Goal: Task Accomplishment & Management: Use online tool/utility

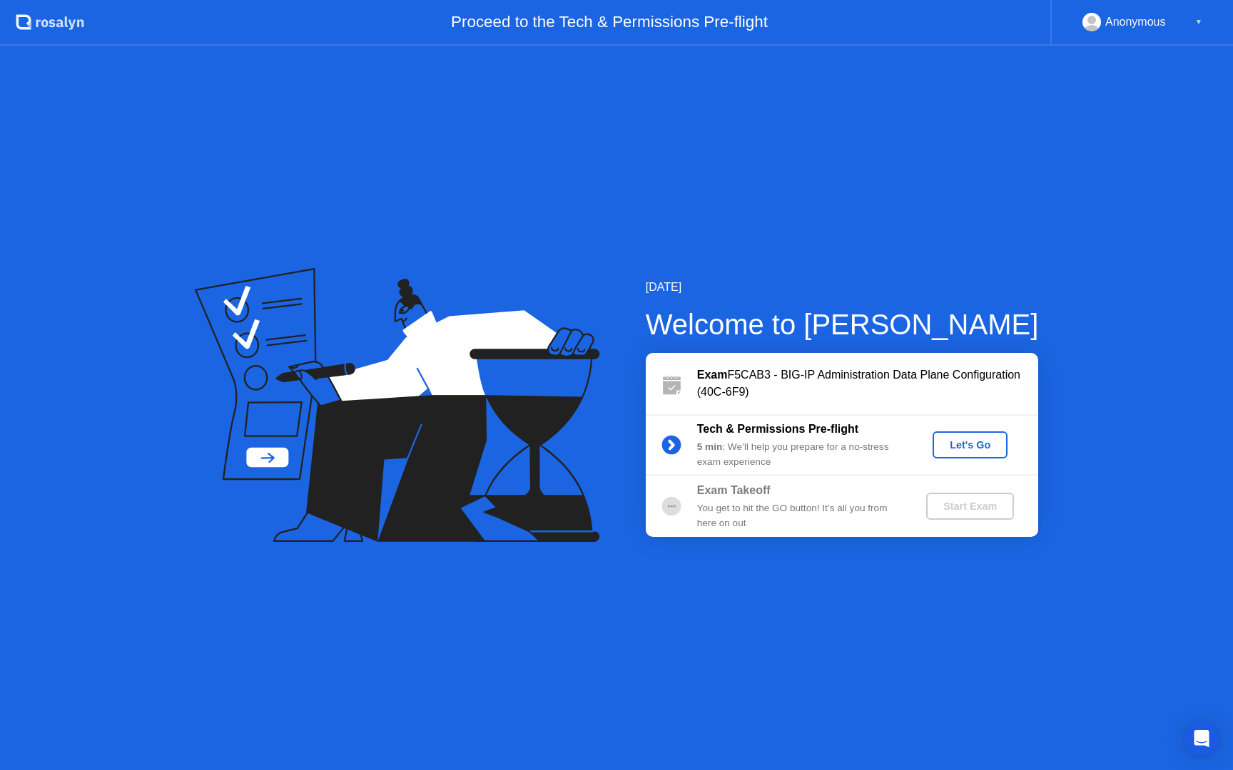
click at [613, 289] on div "[DATE] Welcome to [PERSON_NAME] Exam F5CAB3 - BIG-IP Administration Data Plane …" at bounding box center [819, 408] width 439 height 258
click at [974, 449] on div "Let's Go" at bounding box center [969, 444] width 63 height 11
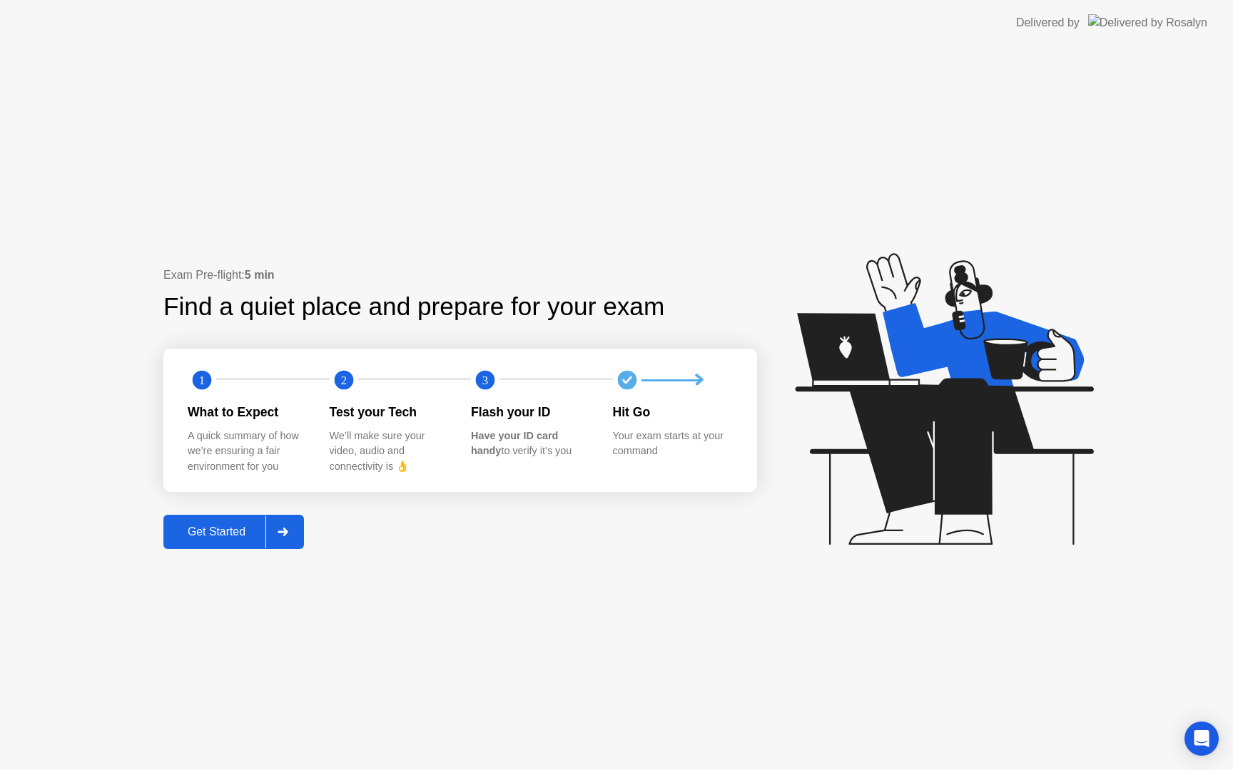
click at [245, 530] on div "Get Started" at bounding box center [217, 532] width 98 height 13
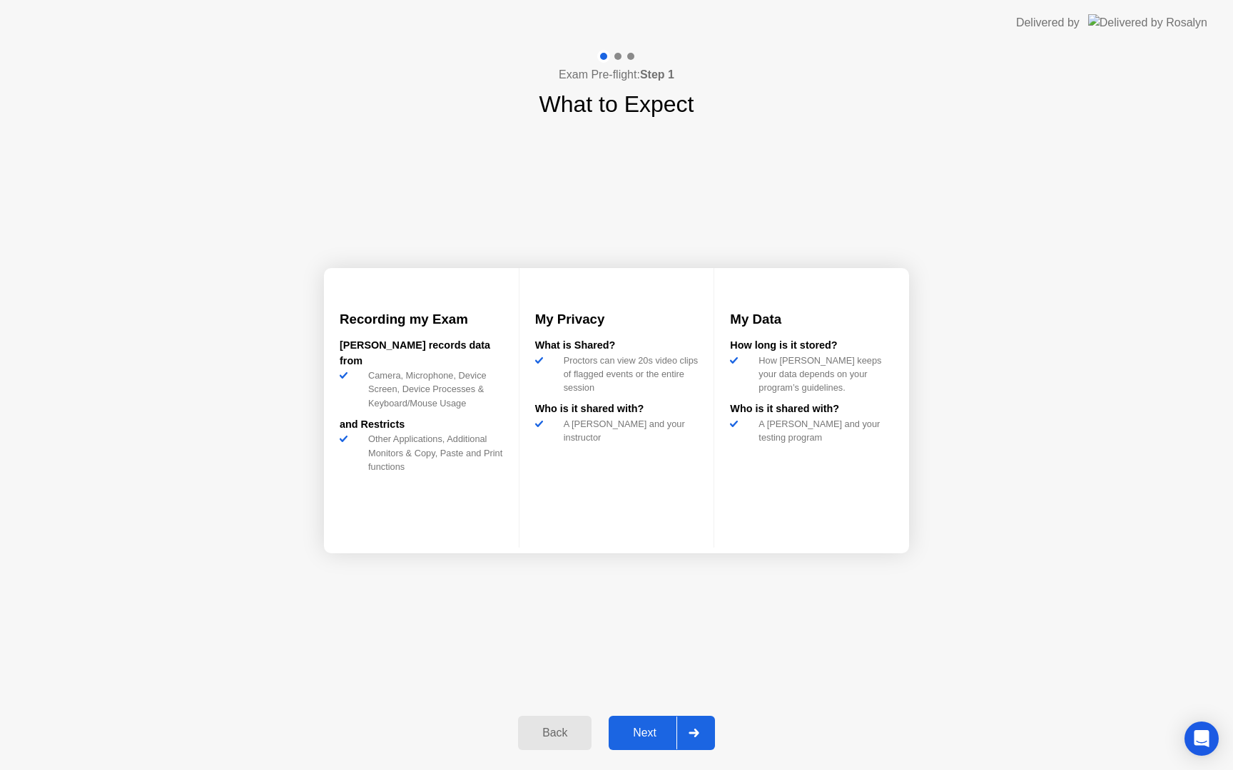
click at [643, 731] on div "Next" at bounding box center [644, 733] width 63 height 13
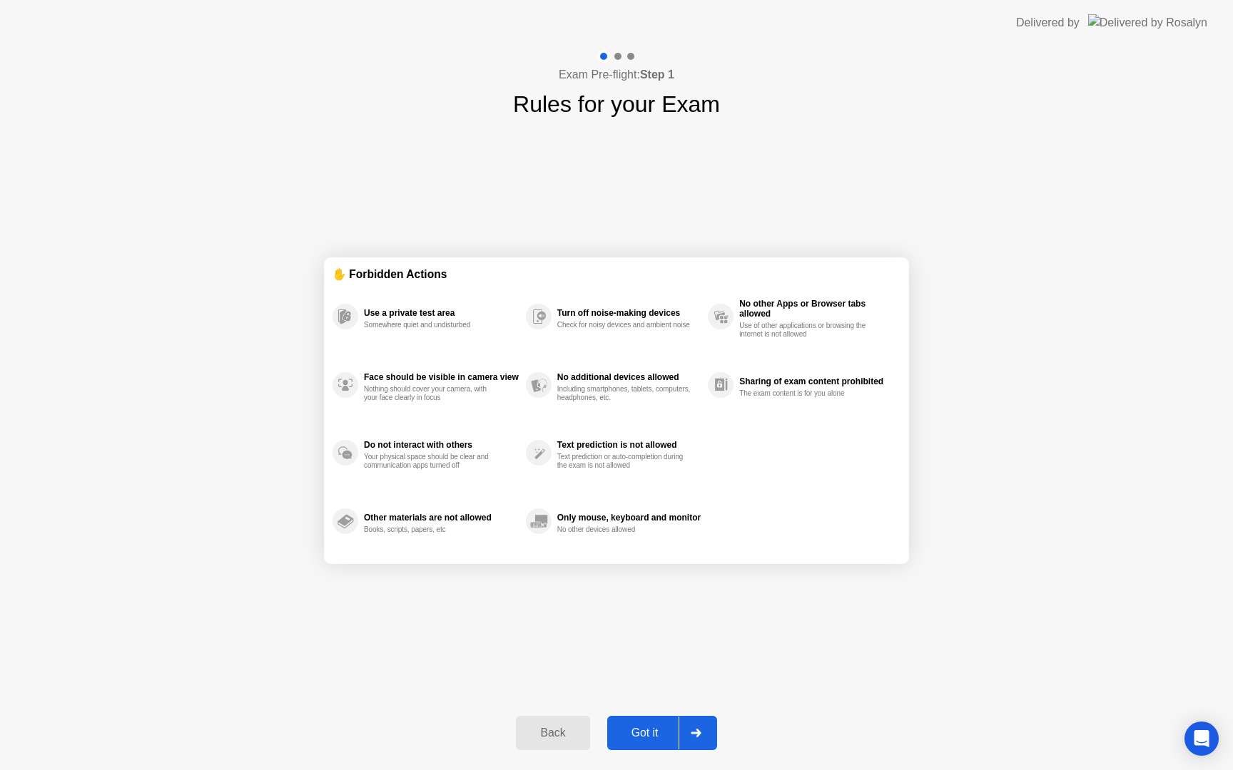
click at [646, 736] on div "Got it" at bounding box center [644, 733] width 67 height 13
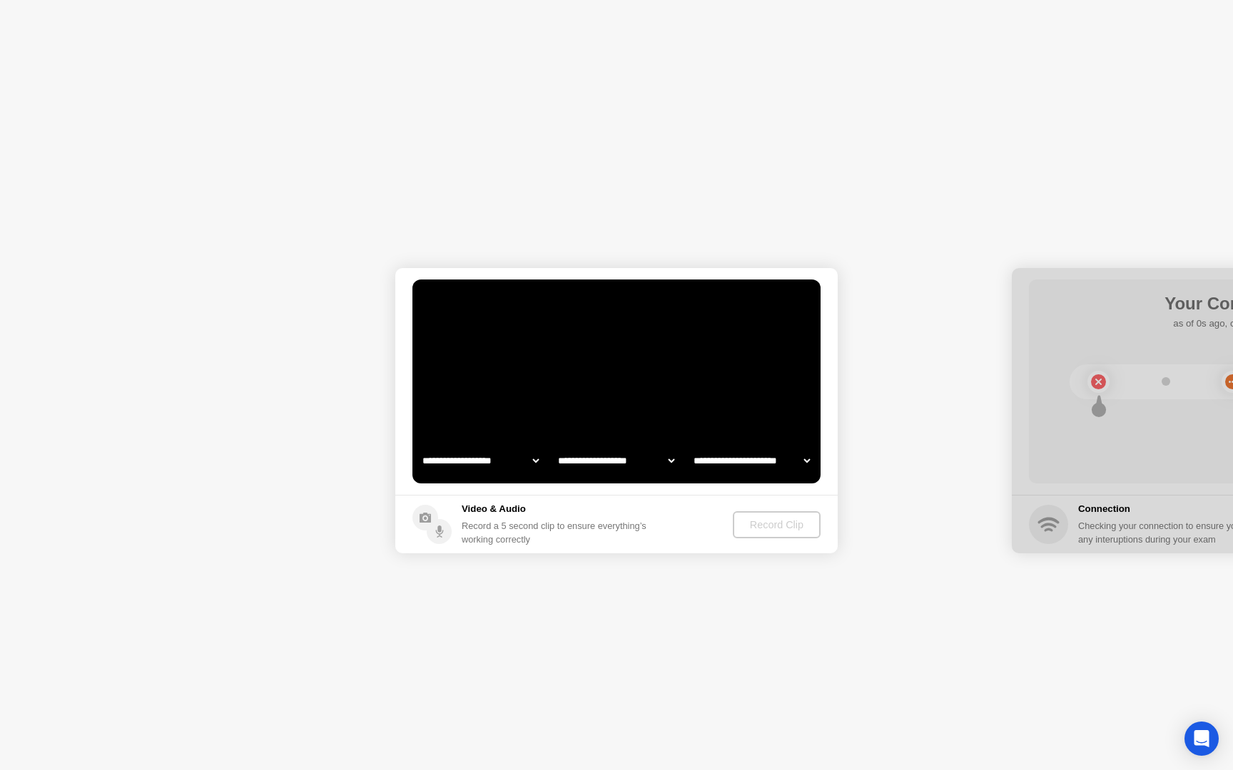
select select "**********"
select select "*******"
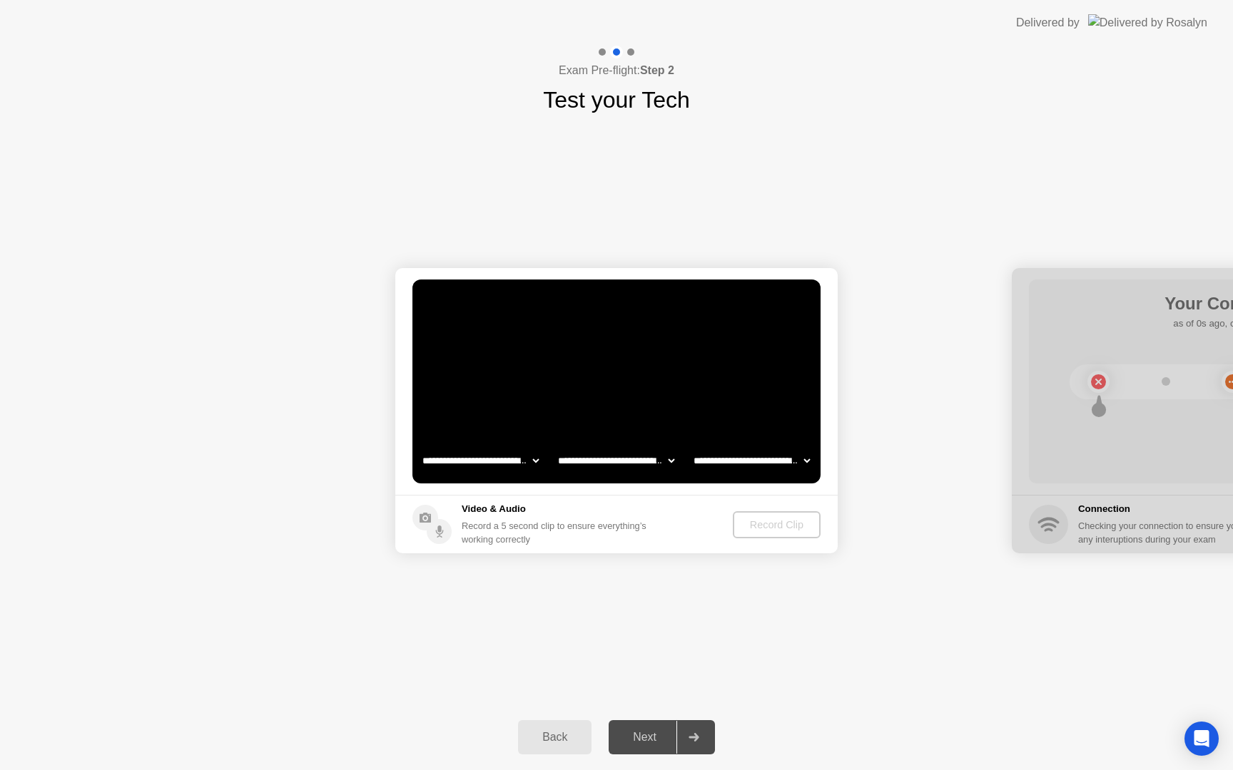
click at [646, 731] on div "Next" at bounding box center [644, 737] width 63 height 13
click at [645, 738] on div "Next" at bounding box center [644, 737] width 63 height 13
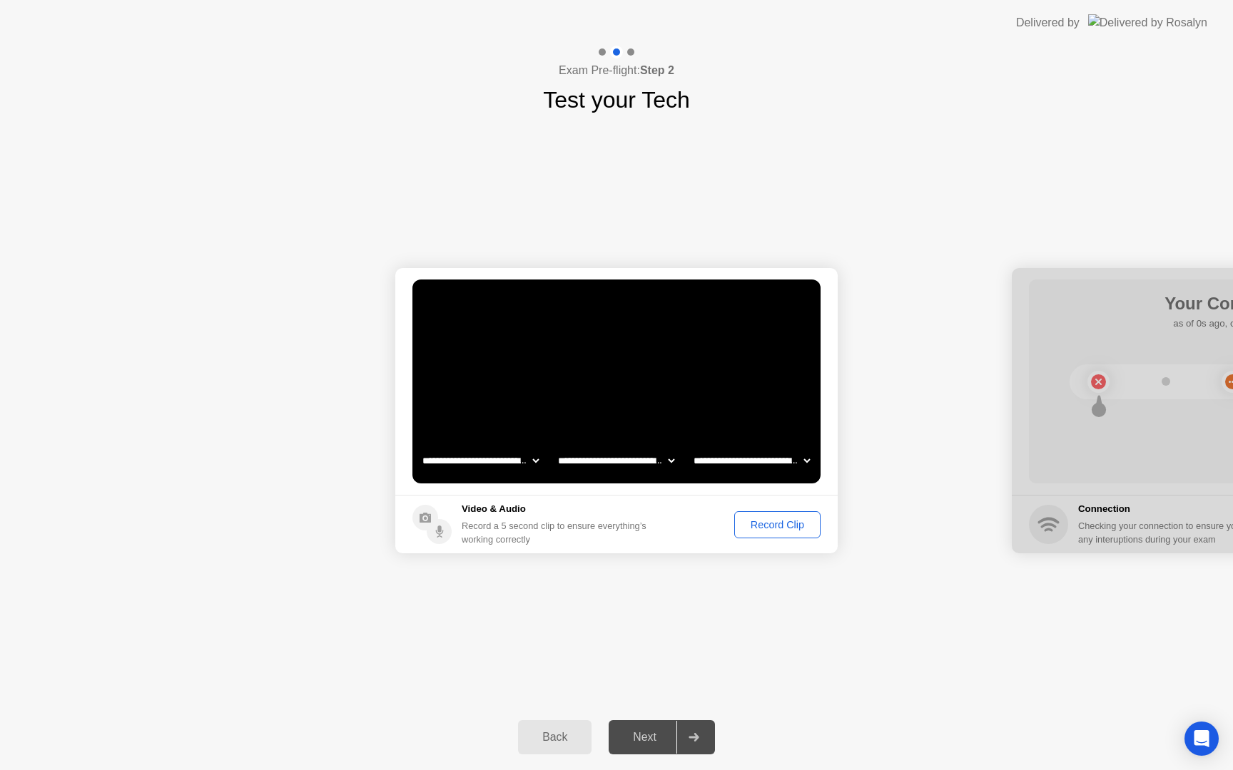
click at [645, 738] on div "Next" at bounding box center [644, 737] width 63 height 13
click at [770, 536] on button "Record Clip" at bounding box center [777, 524] width 86 height 27
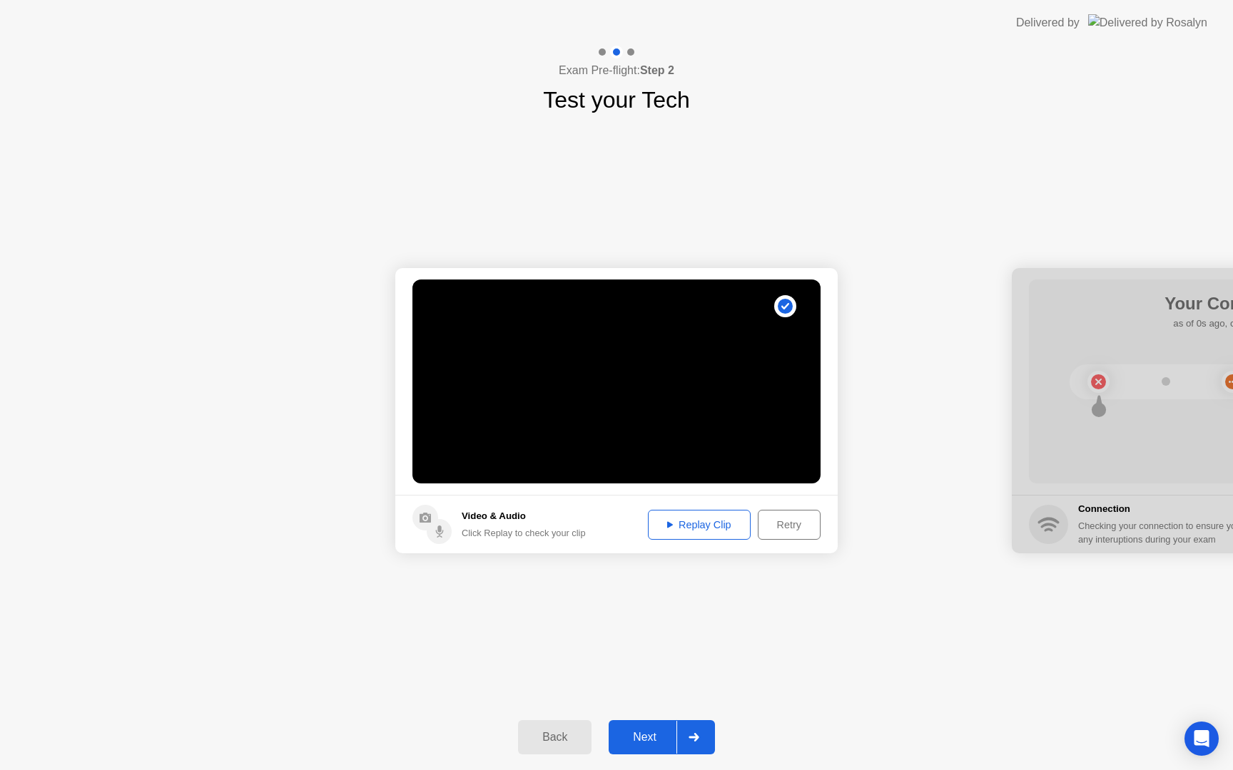
click at [729, 528] on div "Replay Clip" at bounding box center [699, 524] width 93 height 11
click at [641, 738] on div "Next" at bounding box center [644, 737] width 63 height 13
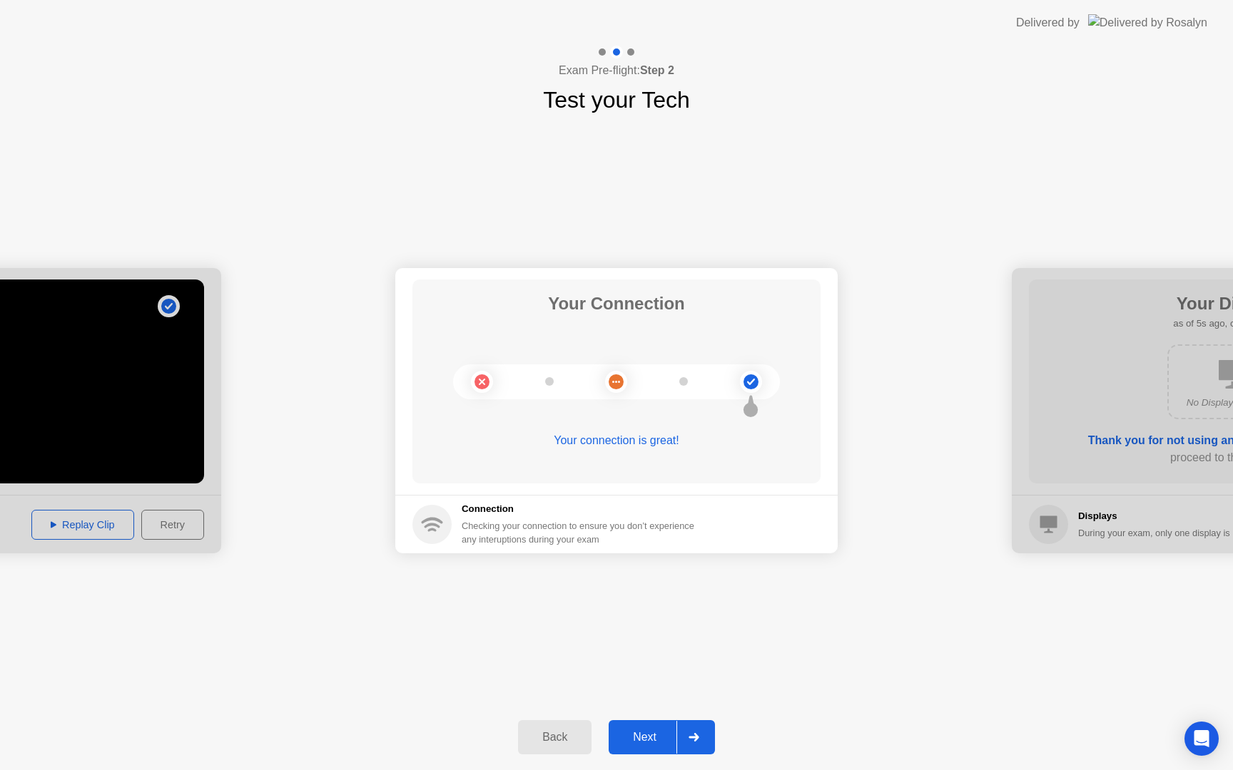
click at [642, 740] on div "Next" at bounding box center [644, 737] width 63 height 13
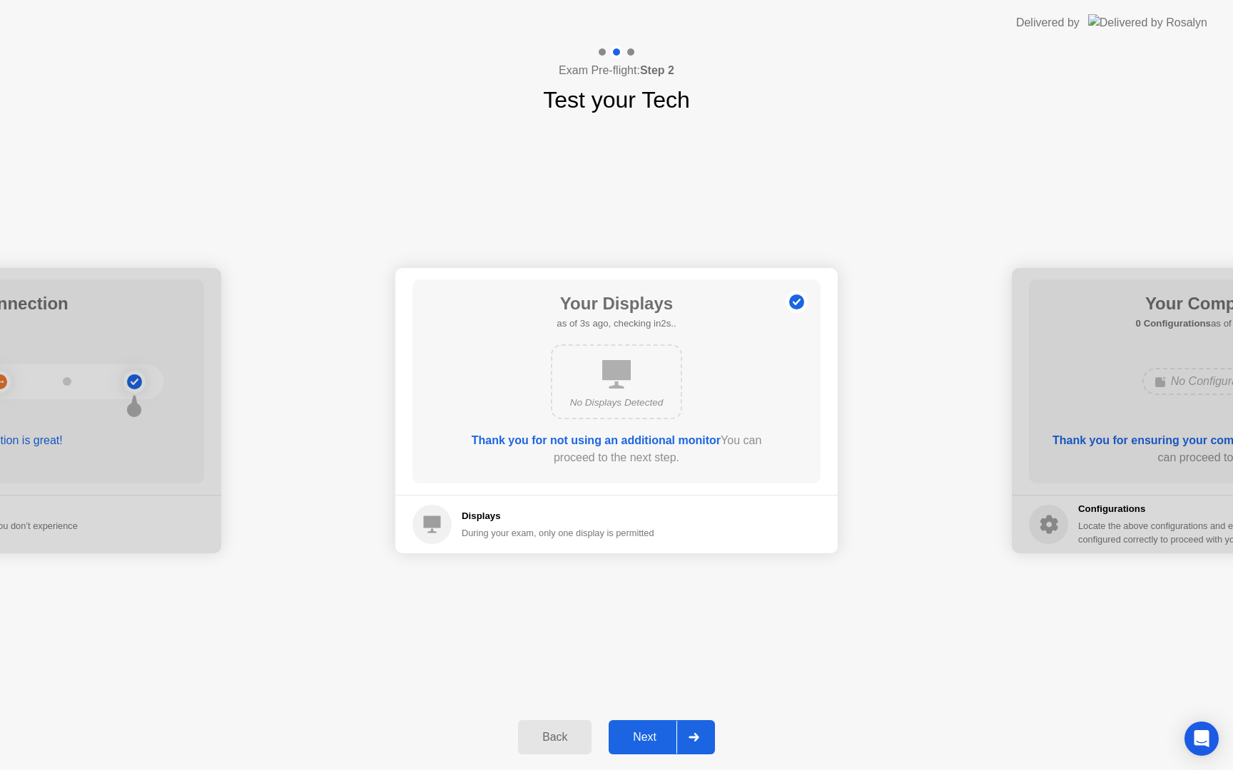
click at [653, 765] on div "Back Next" at bounding box center [616, 738] width 1233 height 66
click at [651, 754] on button "Next" at bounding box center [661, 737] width 106 height 34
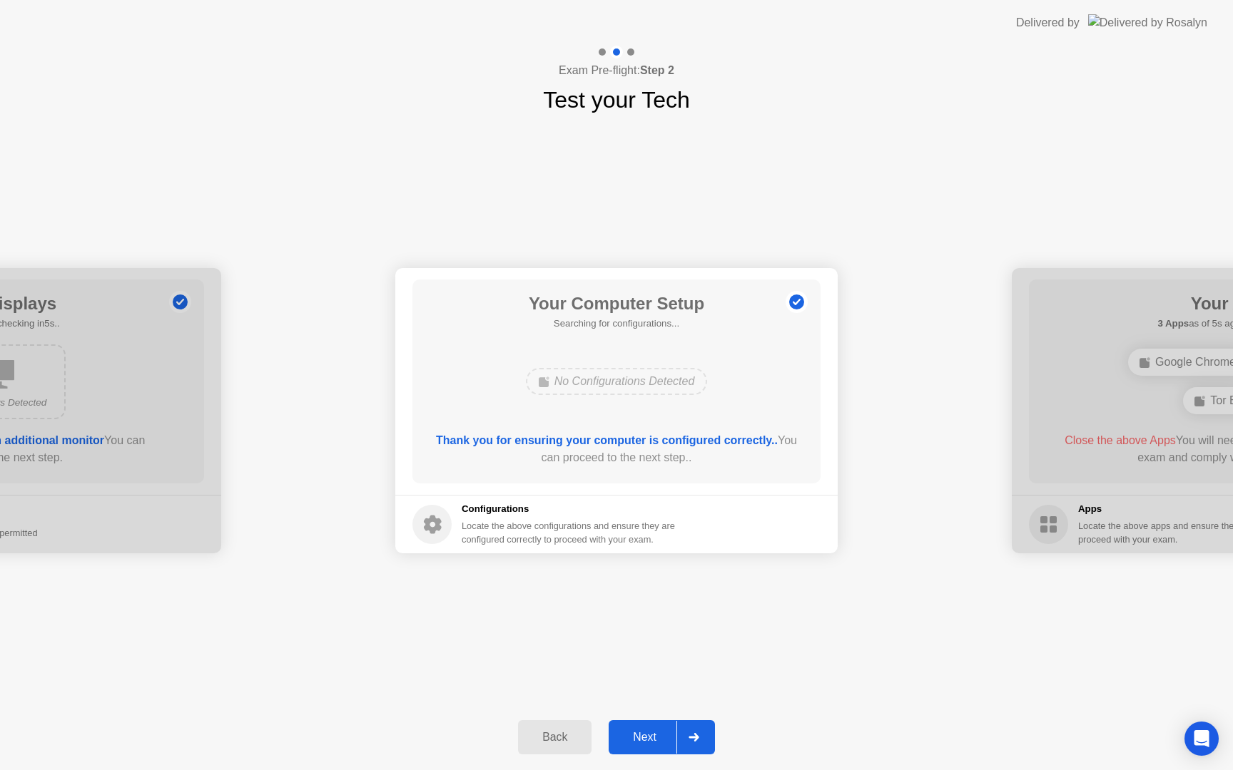
click at [651, 743] on div "Next" at bounding box center [644, 737] width 63 height 13
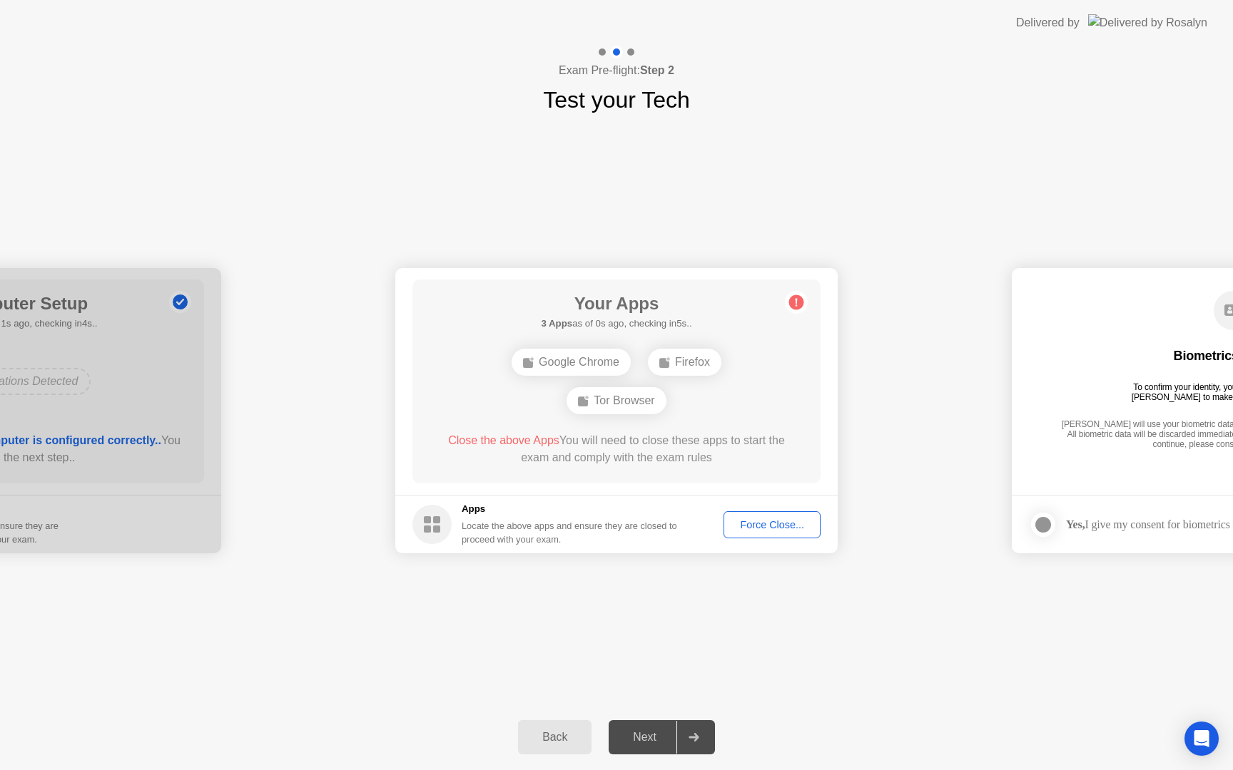
click at [776, 529] on div "Force Close..." at bounding box center [771, 524] width 87 height 11
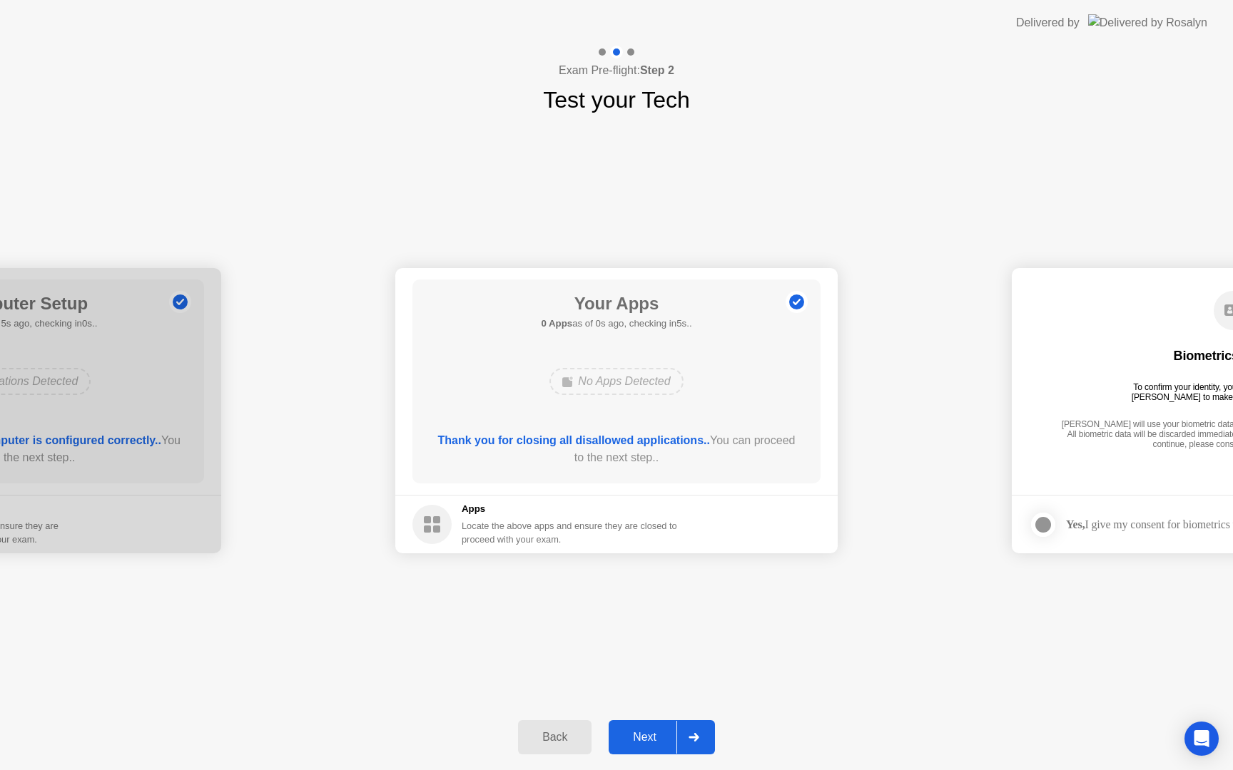
click at [647, 737] on div "Next" at bounding box center [644, 737] width 63 height 13
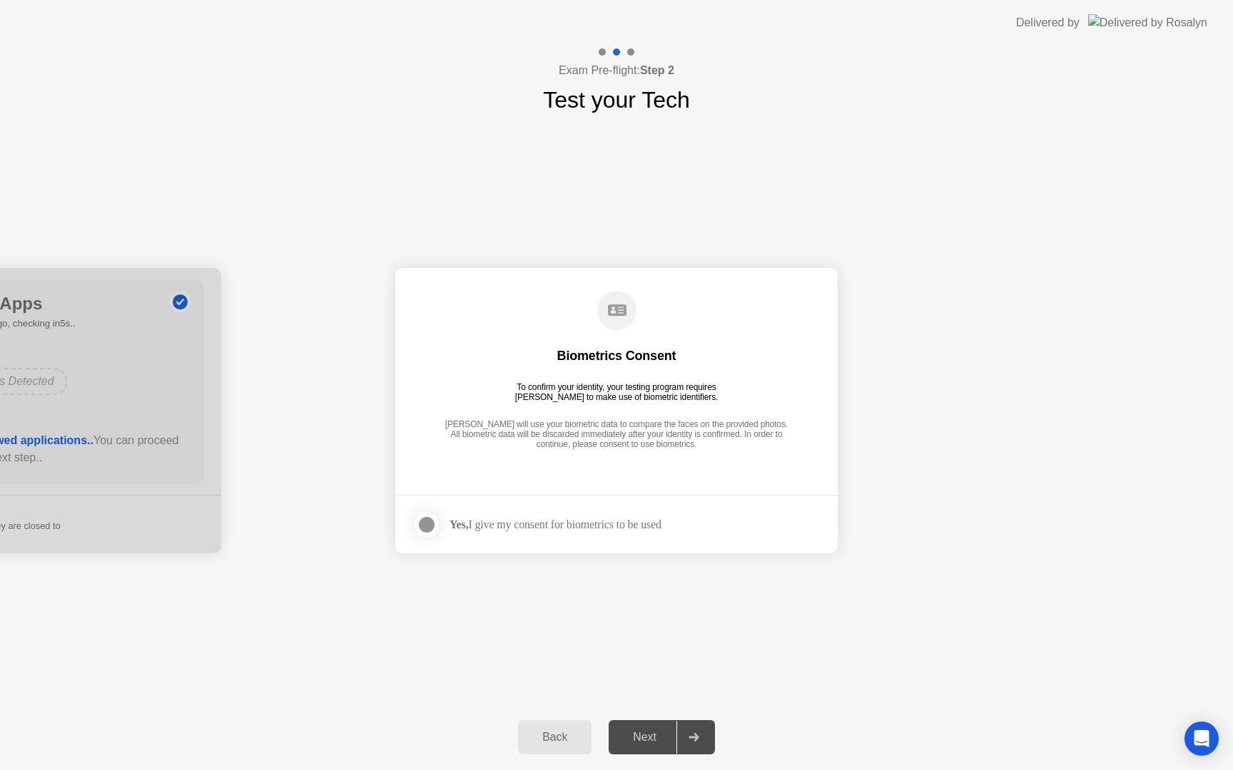
click at [647, 737] on div "Next" at bounding box center [644, 737] width 63 height 13
click at [431, 524] on div at bounding box center [426, 524] width 17 height 17
click at [646, 715] on div "Back Next" at bounding box center [616, 738] width 1233 height 66
click at [646, 732] on div "Next" at bounding box center [644, 737] width 63 height 13
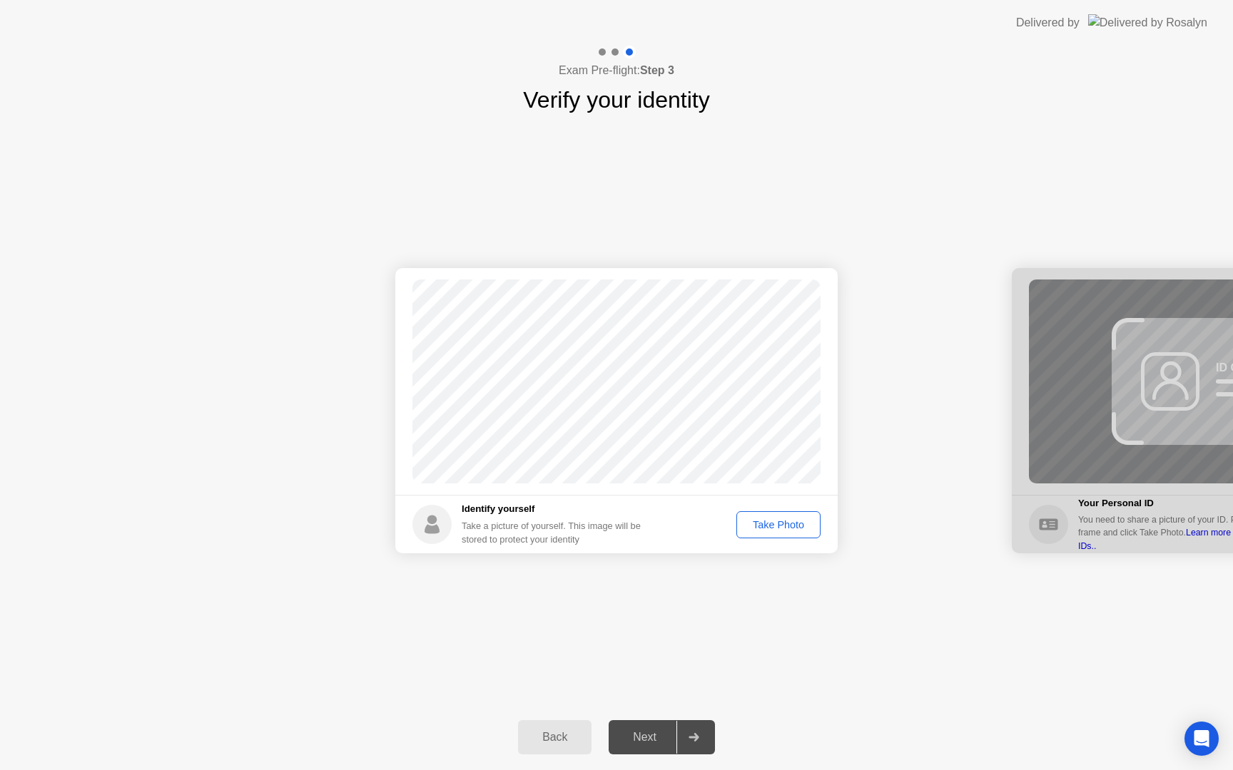
click at [777, 526] on div "Take Photo" at bounding box center [778, 524] width 74 height 11
click at [641, 733] on div "Next" at bounding box center [644, 737] width 63 height 13
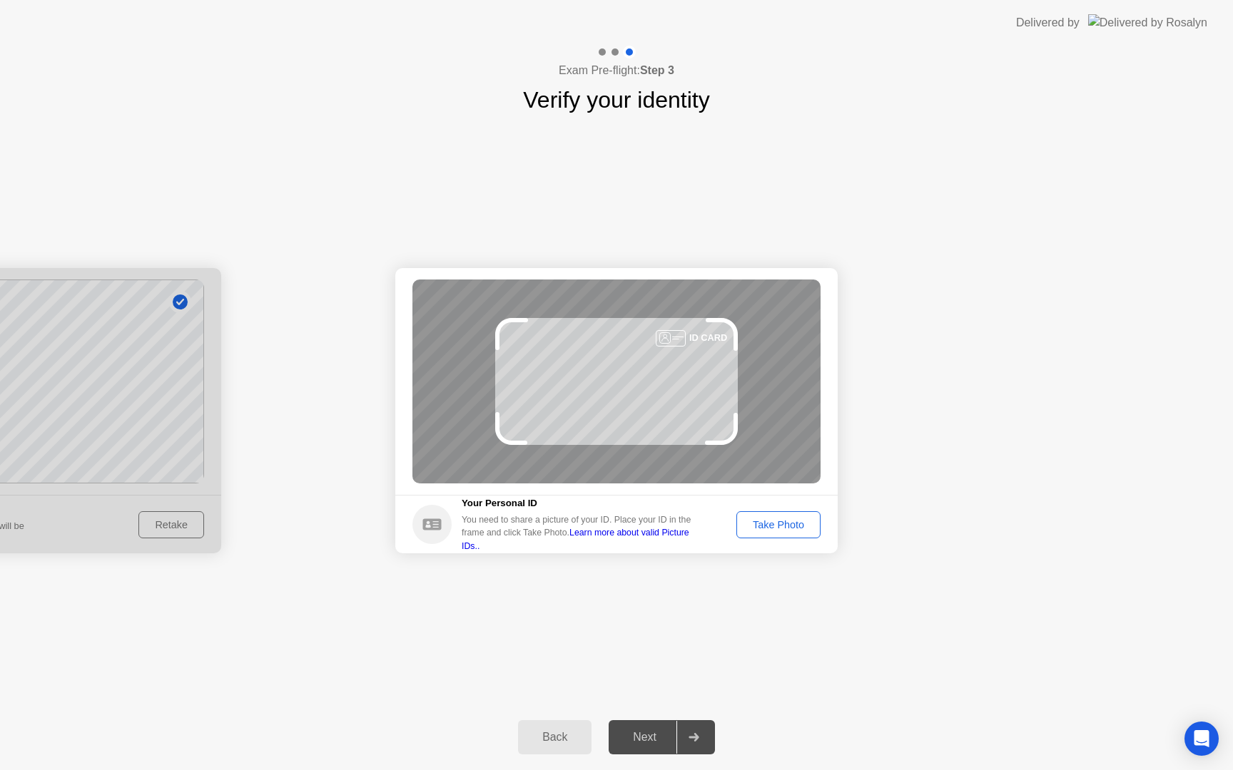
click at [783, 529] on div "Take Photo" at bounding box center [778, 524] width 74 height 11
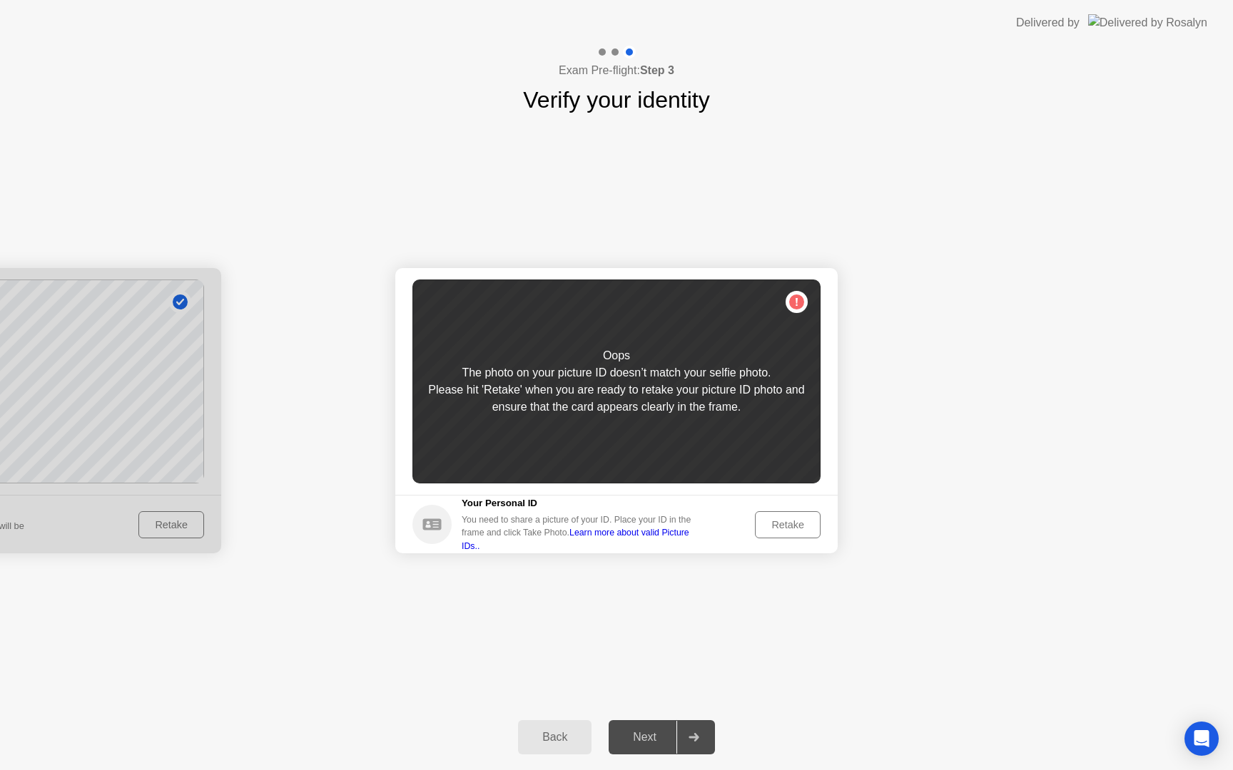
click at [783, 529] on div "Retake" at bounding box center [788, 524] width 56 height 11
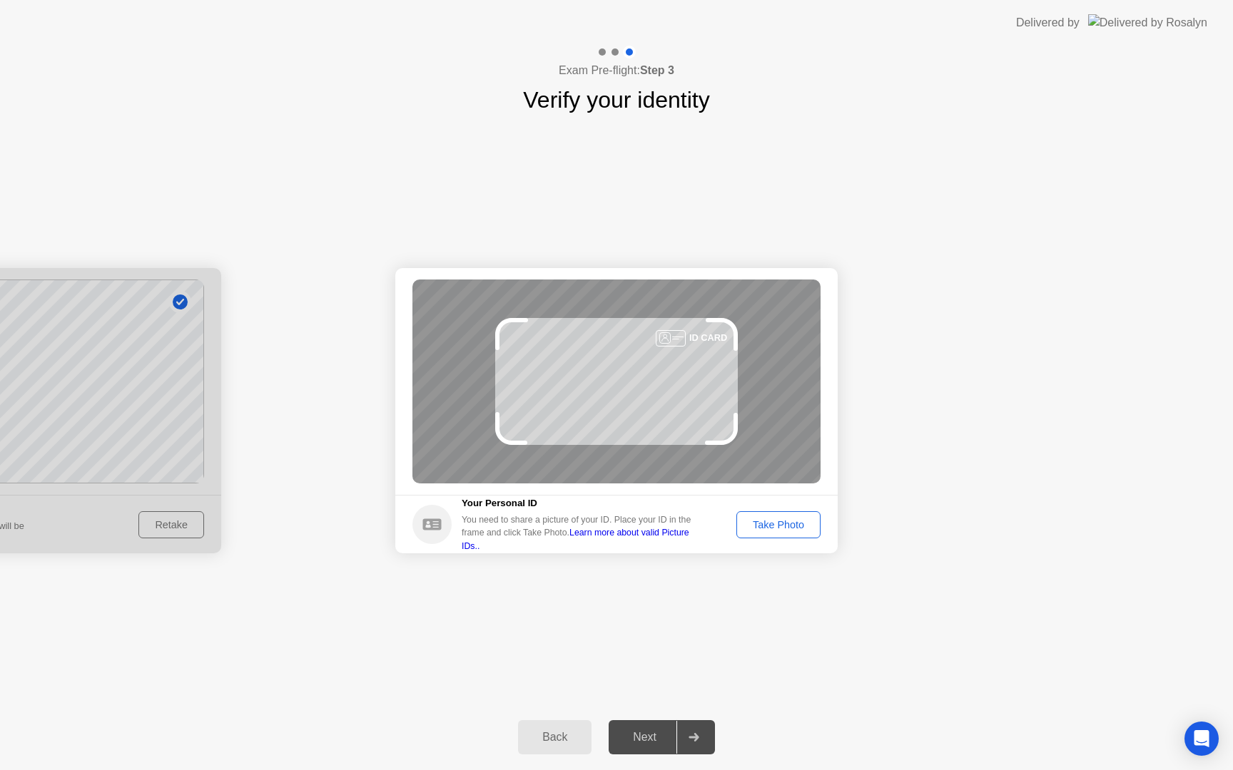
click at [783, 529] on div "Take Photo" at bounding box center [778, 524] width 74 height 11
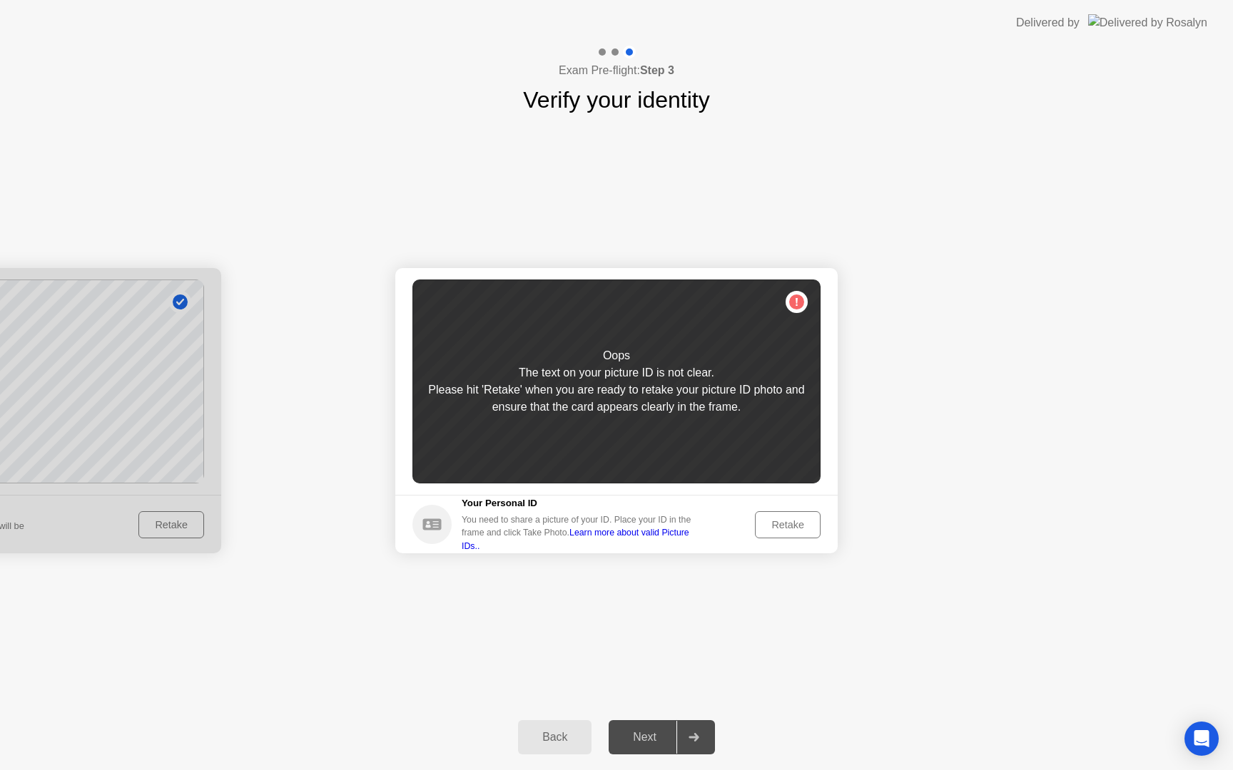
click at [783, 529] on div "Retake" at bounding box center [788, 524] width 56 height 11
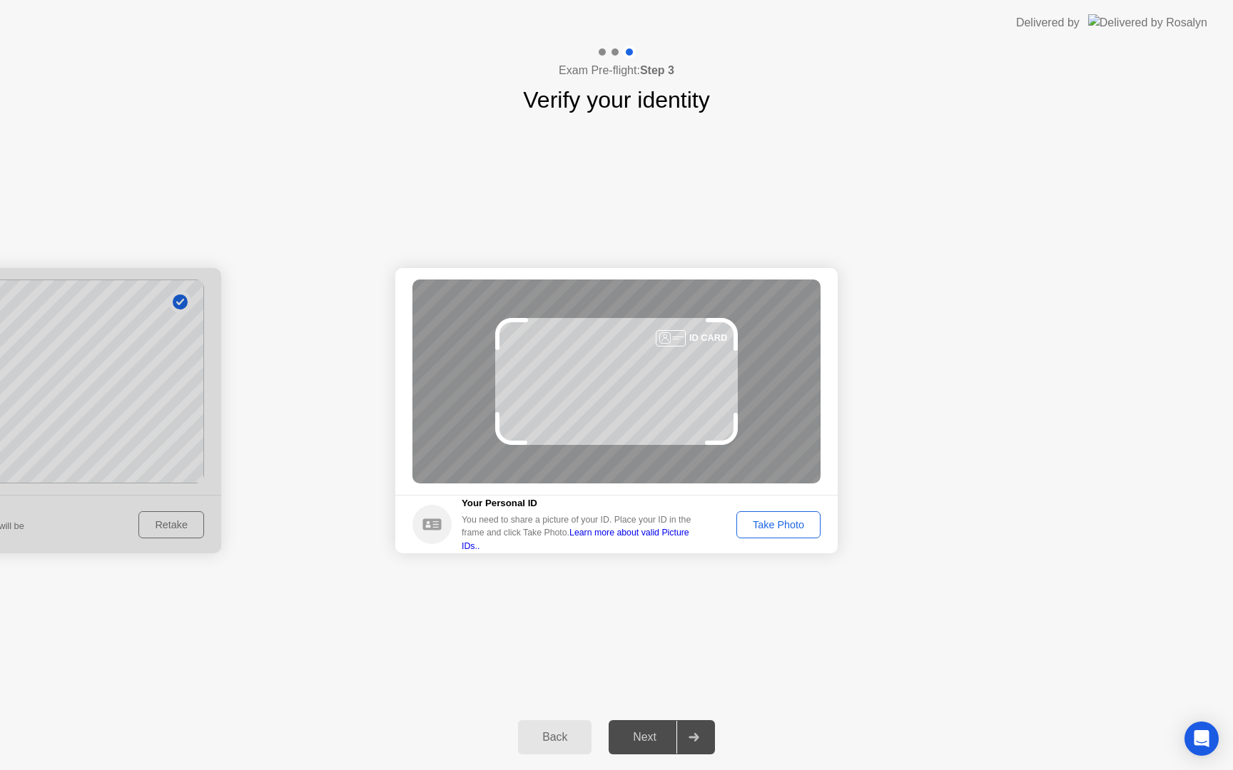
click at [783, 529] on div "Take Photo" at bounding box center [778, 524] width 74 height 11
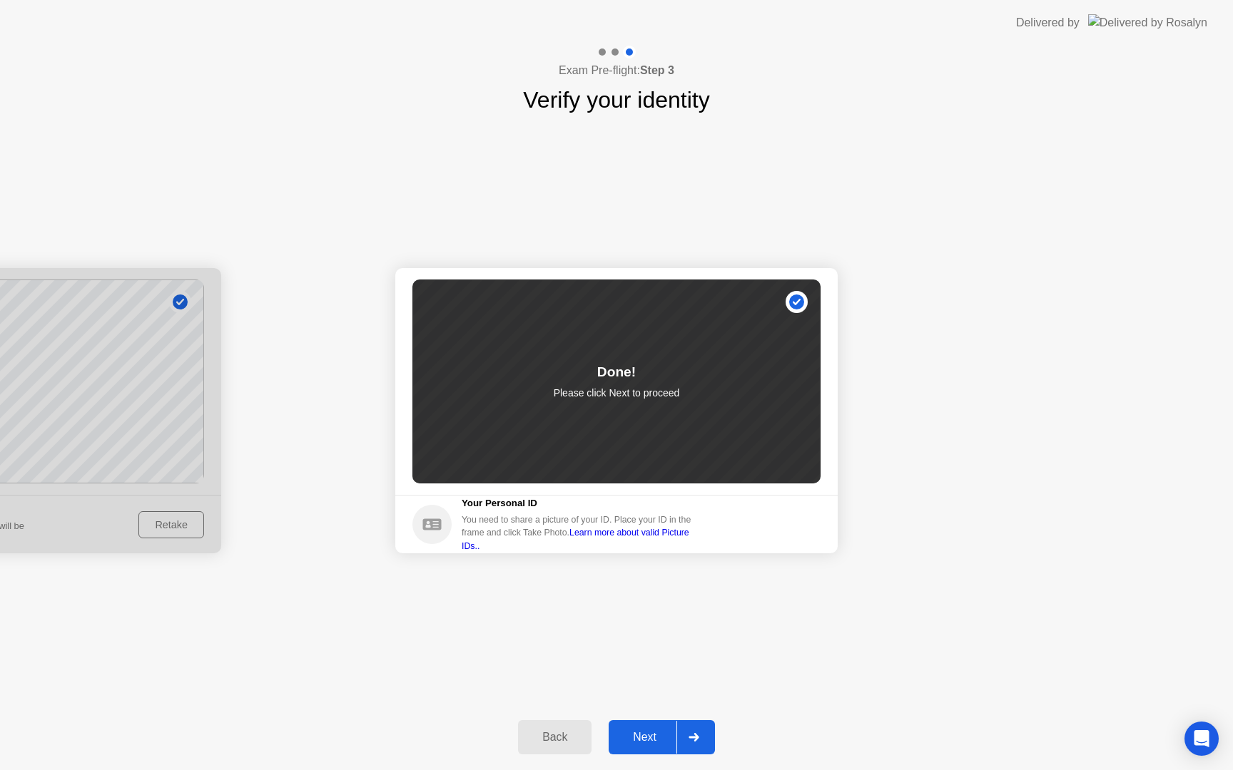
click at [644, 732] on div "Next" at bounding box center [644, 737] width 63 height 13
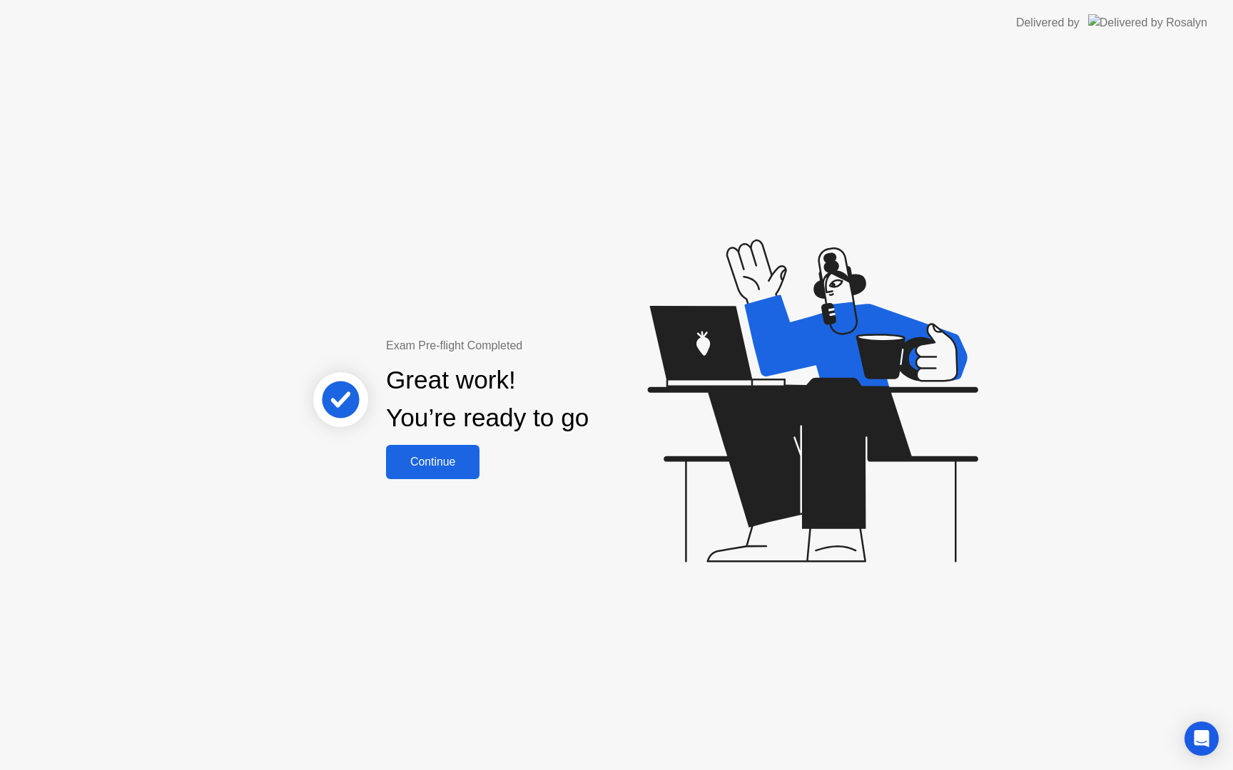
click at [449, 475] on button "Continue" at bounding box center [432, 462] width 93 height 34
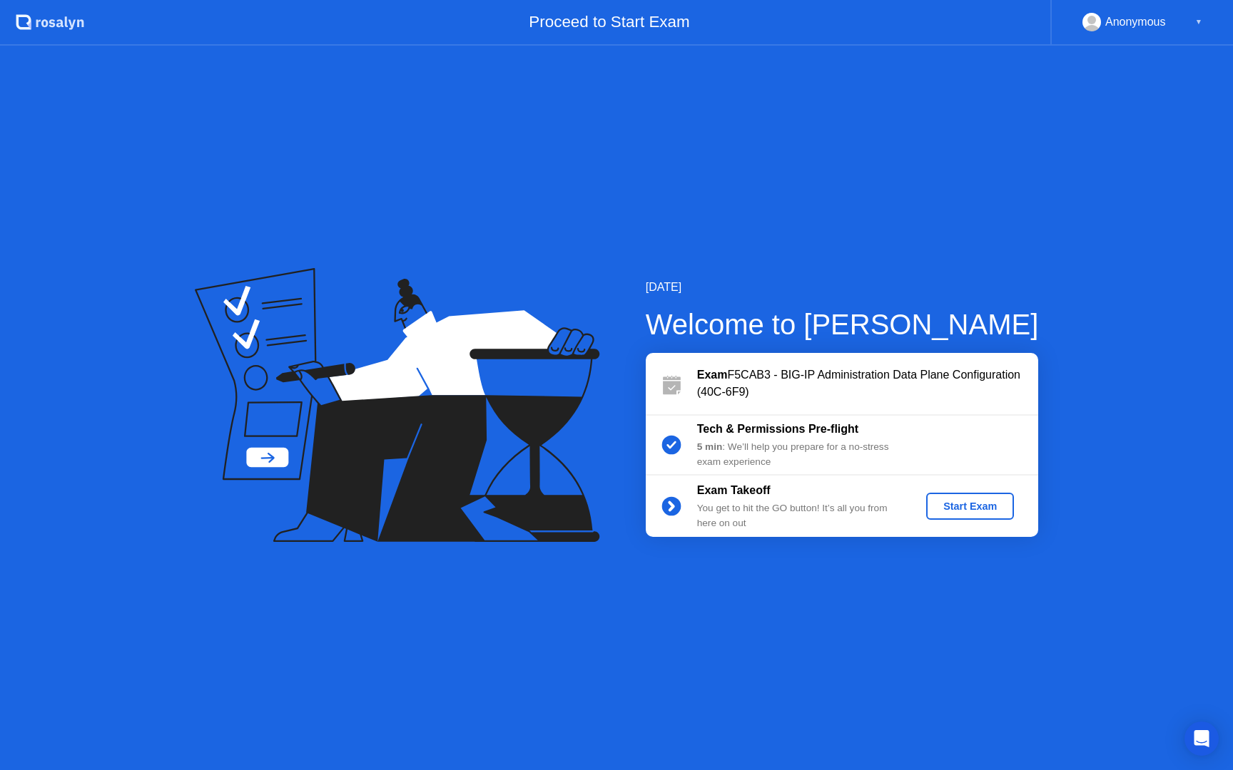
click at [969, 497] on button "Start Exam" at bounding box center [970, 506] width 88 height 27
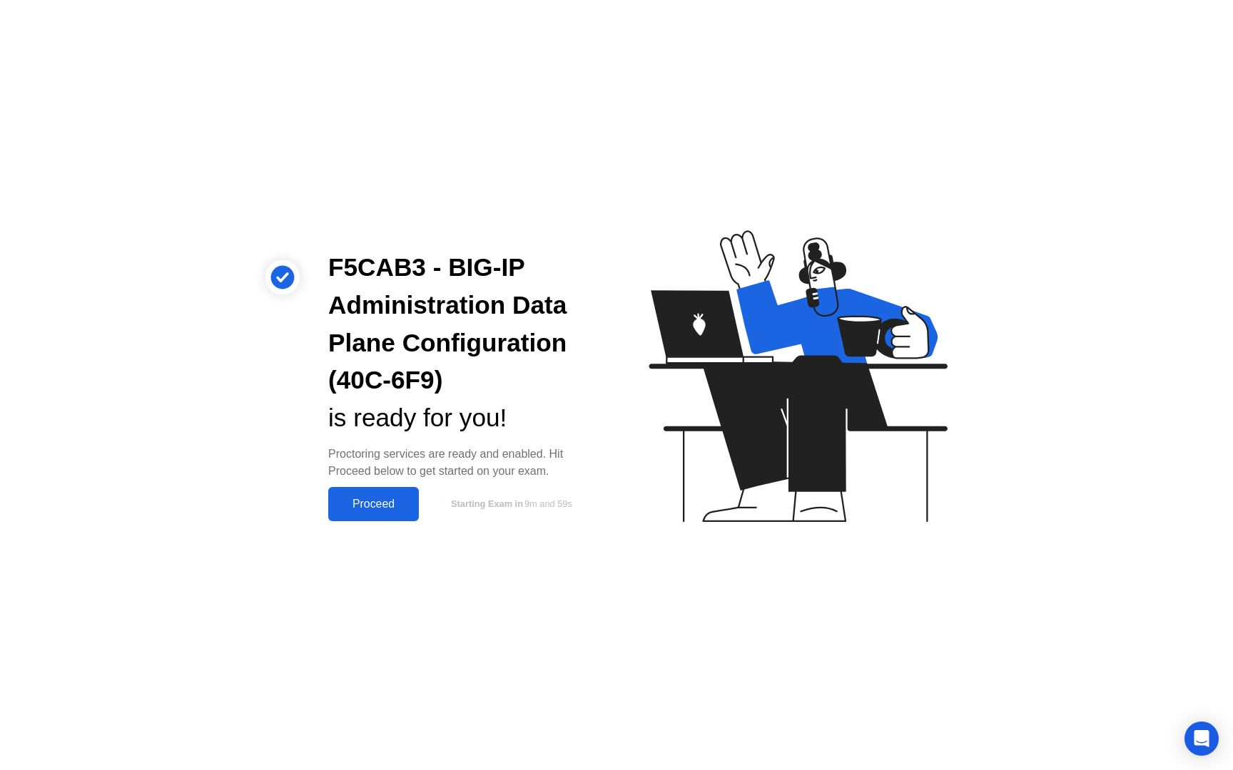
click at [380, 501] on div "Proceed" at bounding box center [373, 504] width 82 height 13
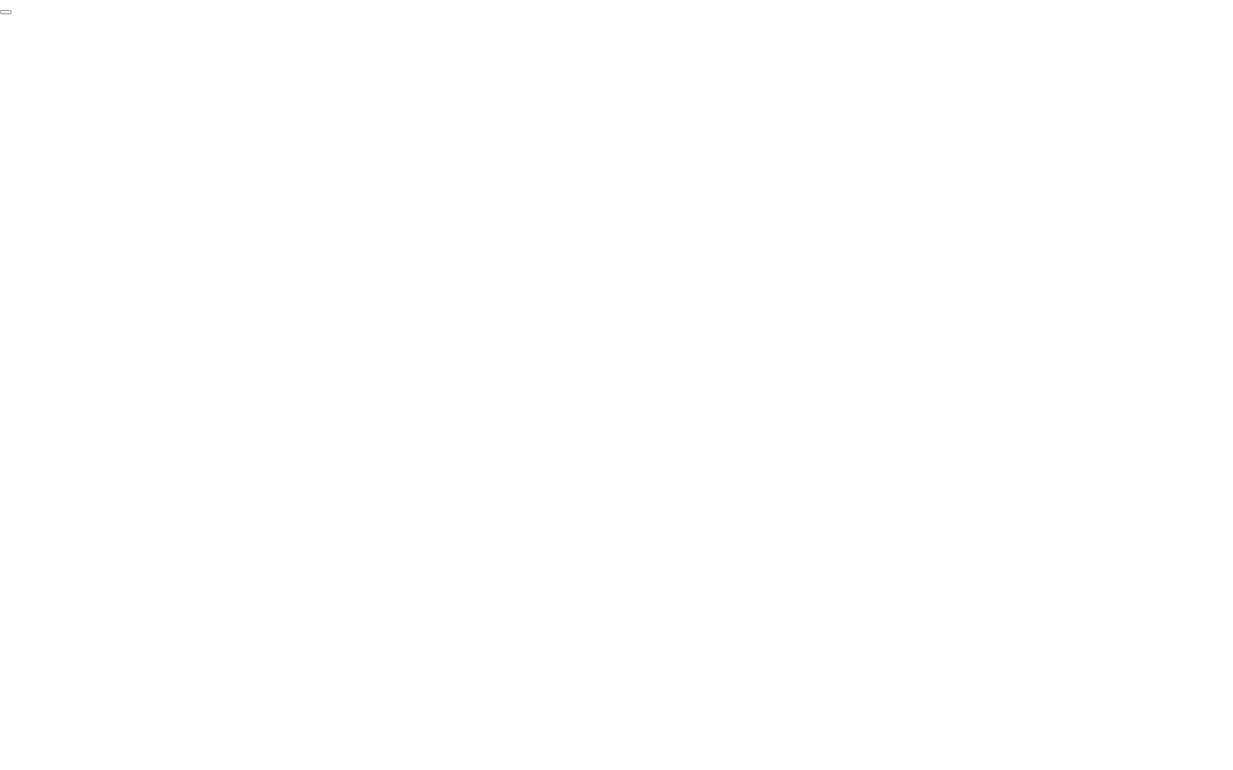
click div "End Proctoring Session"
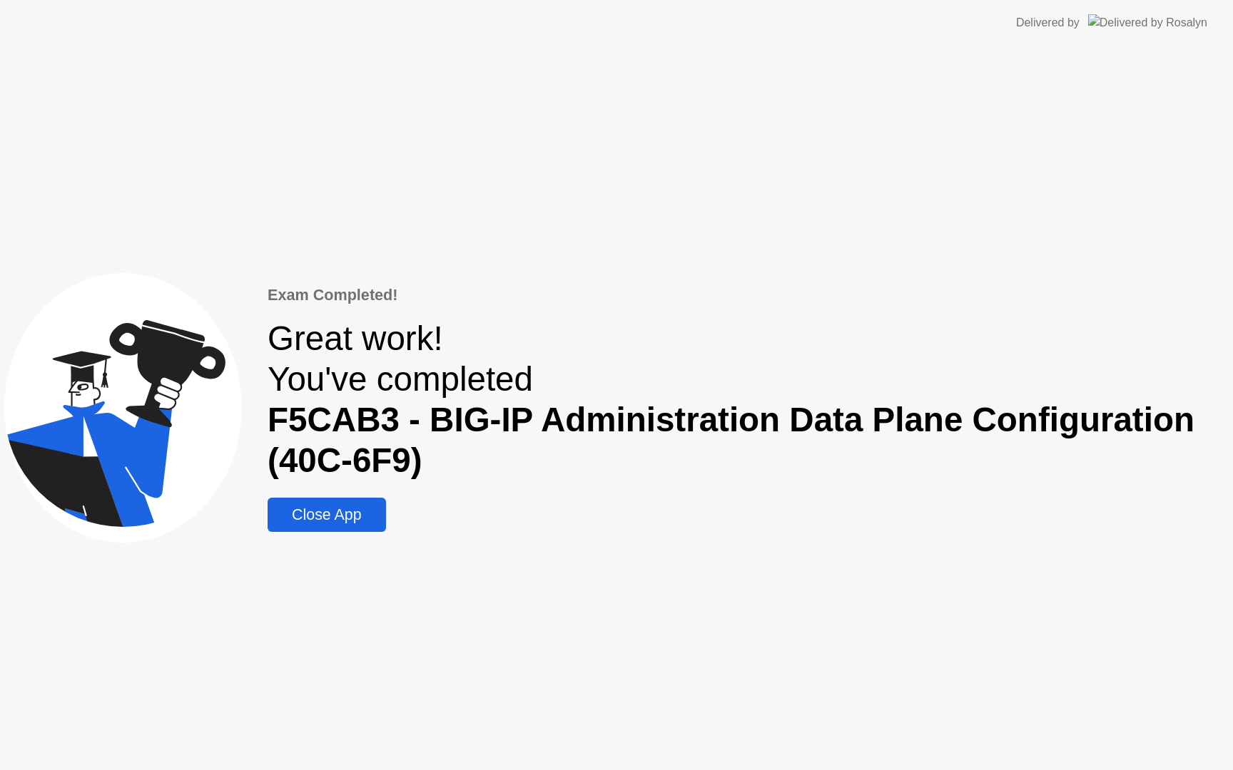
click at [347, 509] on div "Close App" at bounding box center [326, 515] width 109 height 18
